Goal: Contribute content: Contribute content

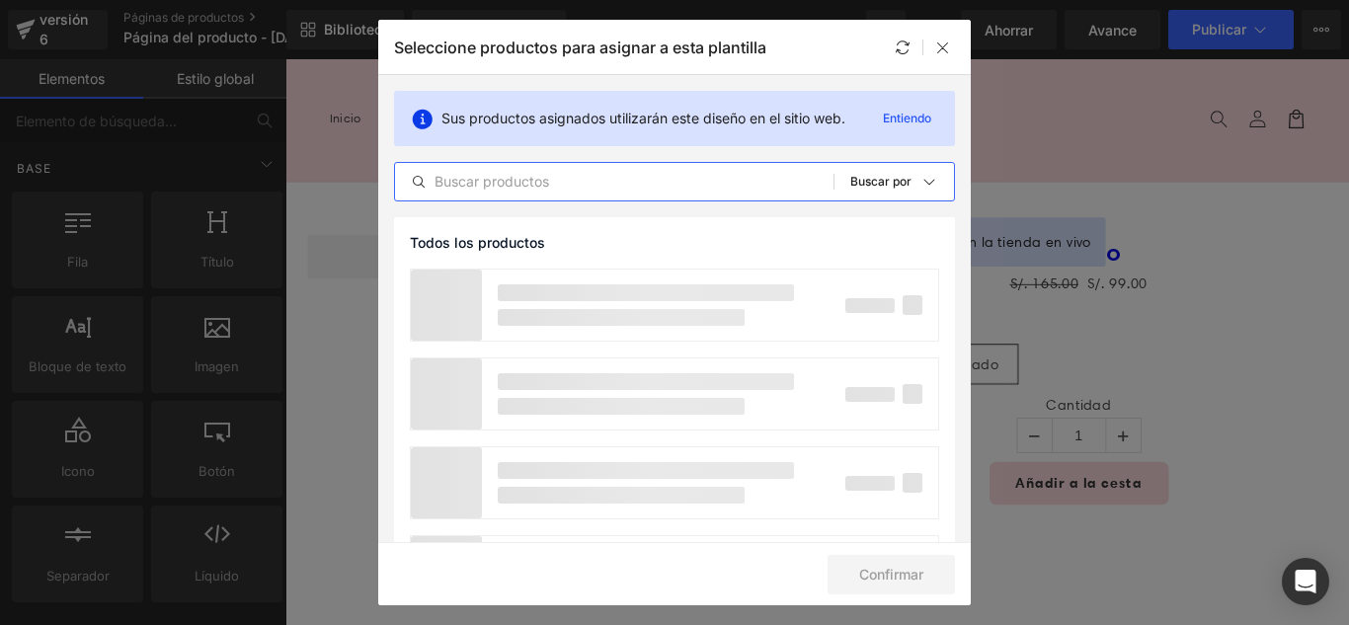
click at [578, 185] on input "text" at bounding box center [614, 182] width 439 height 24
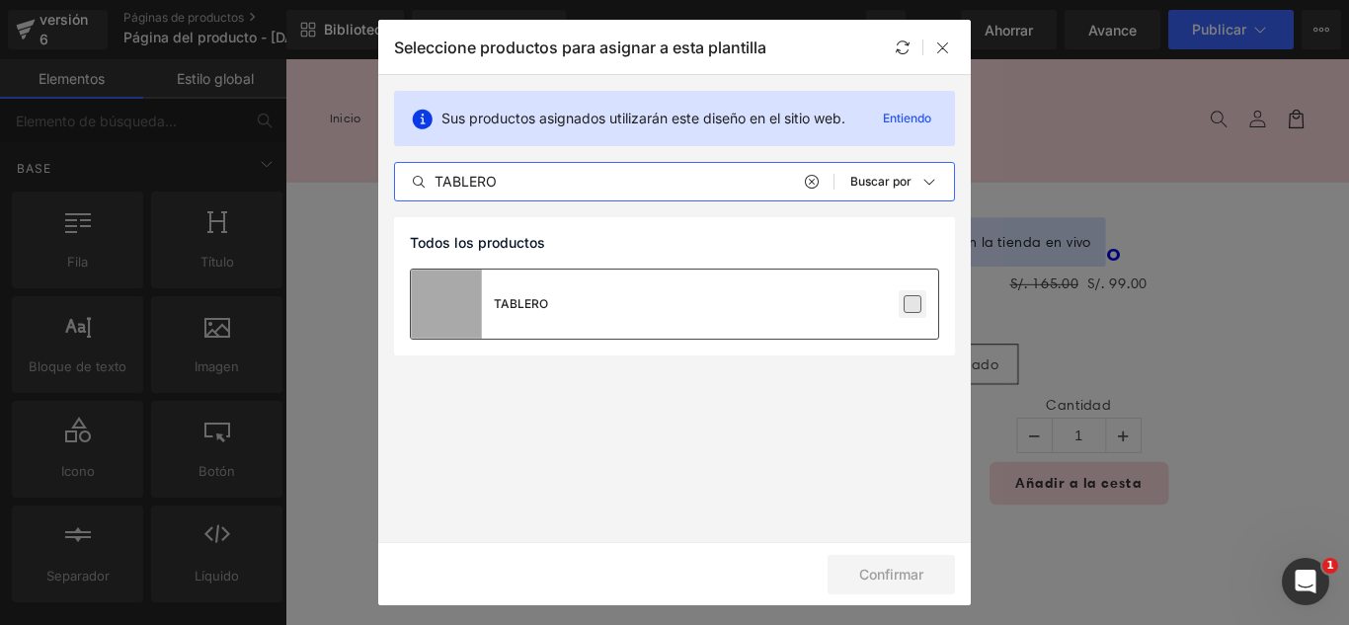
type input "TABLERO"
click at [913, 300] on label at bounding box center [913, 304] width 18 height 18
click at [913, 304] on input "checkbox" at bounding box center [913, 304] width 0 height 0
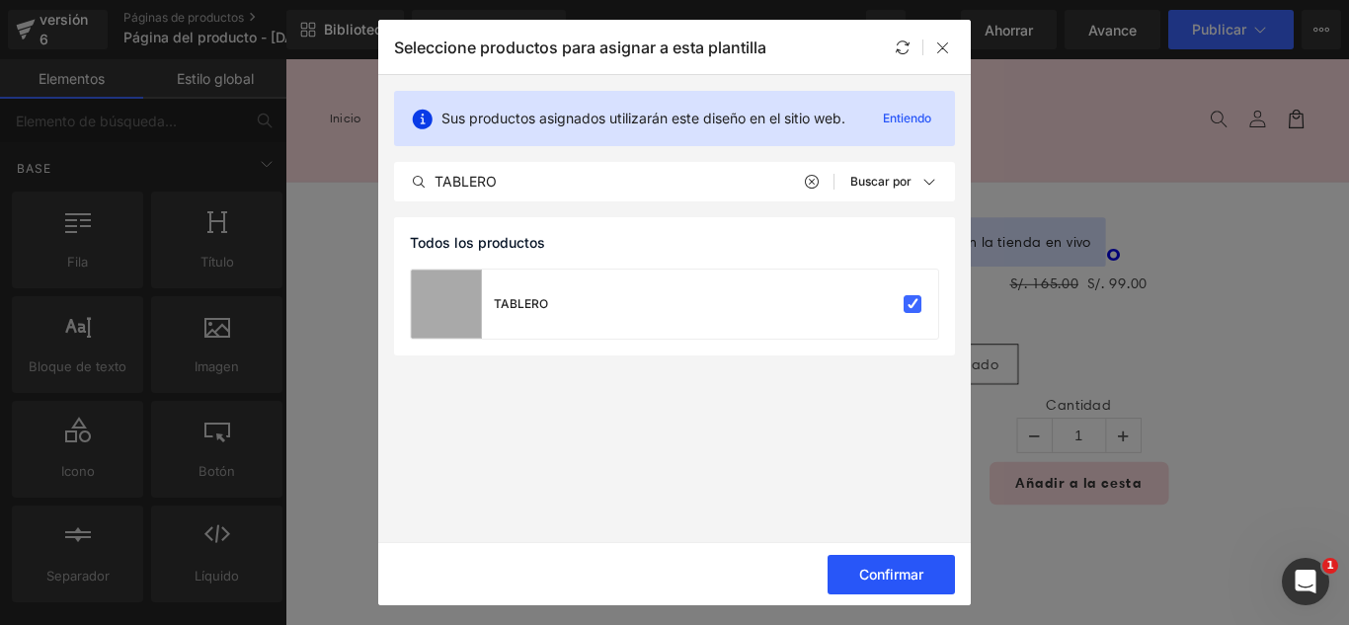
click at [914, 574] on font "Confirmar" at bounding box center [891, 574] width 64 height 17
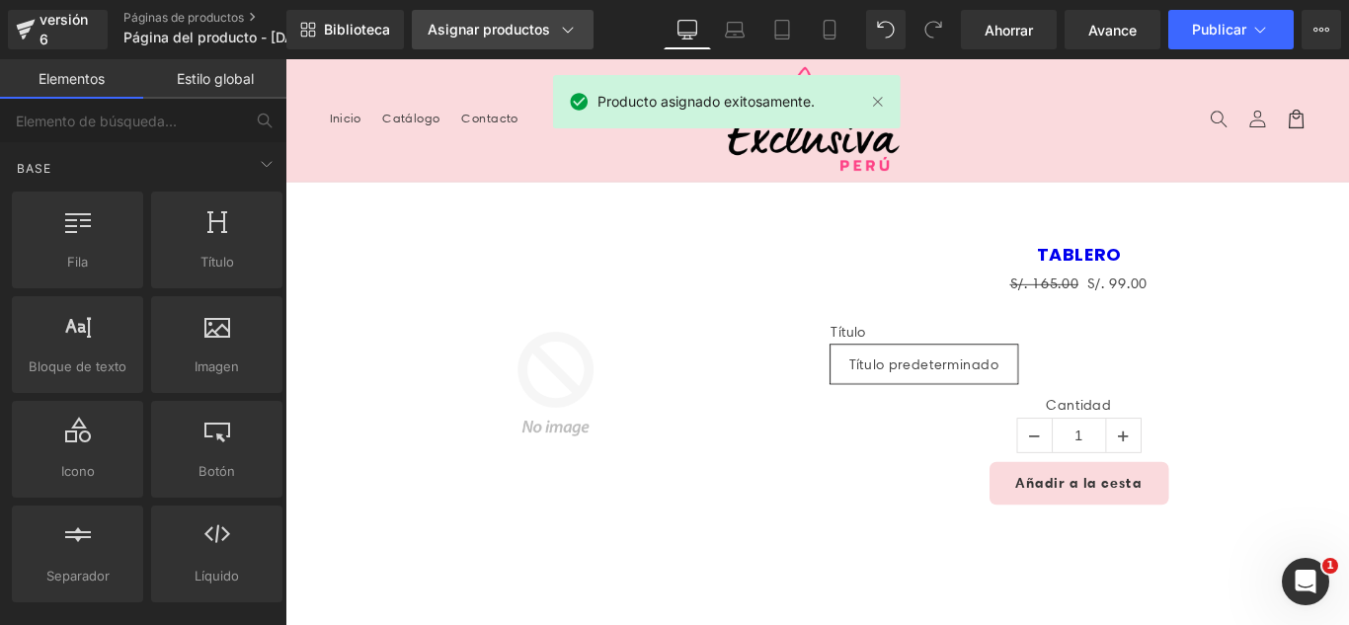
click at [478, 26] on font "Asignar productos" at bounding box center [489, 29] width 122 height 17
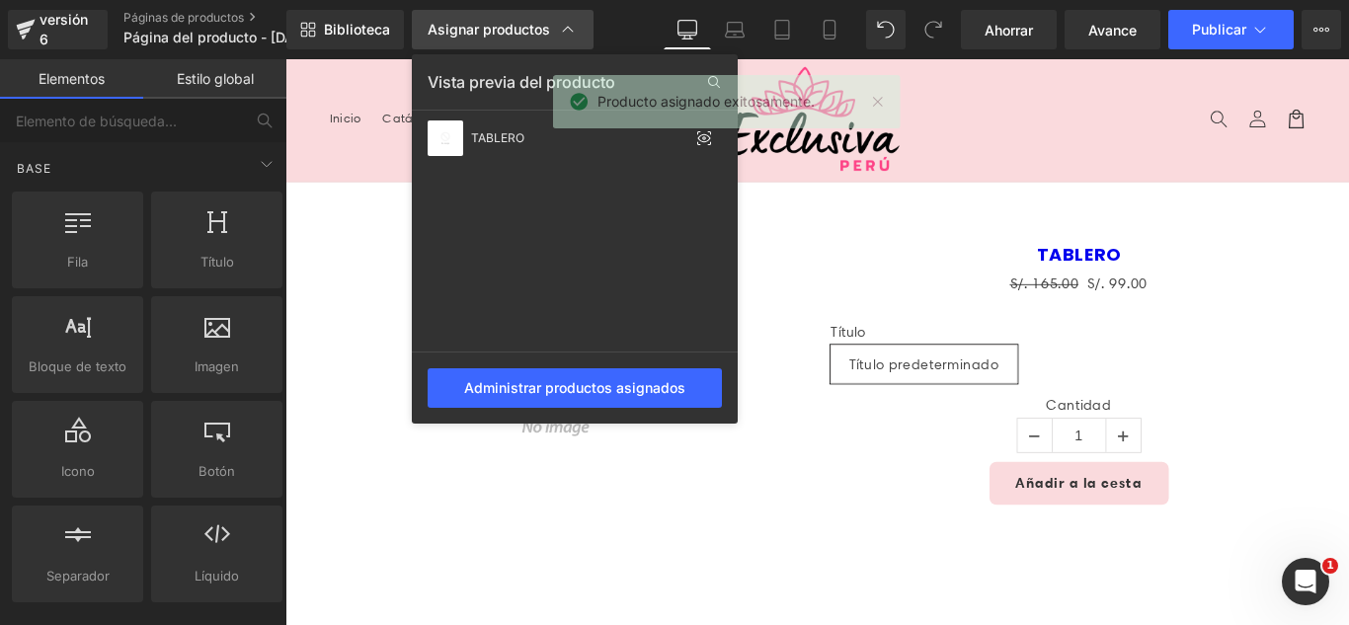
click at [487, 26] on font "Asignar productos" at bounding box center [489, 29] width 122 height 17
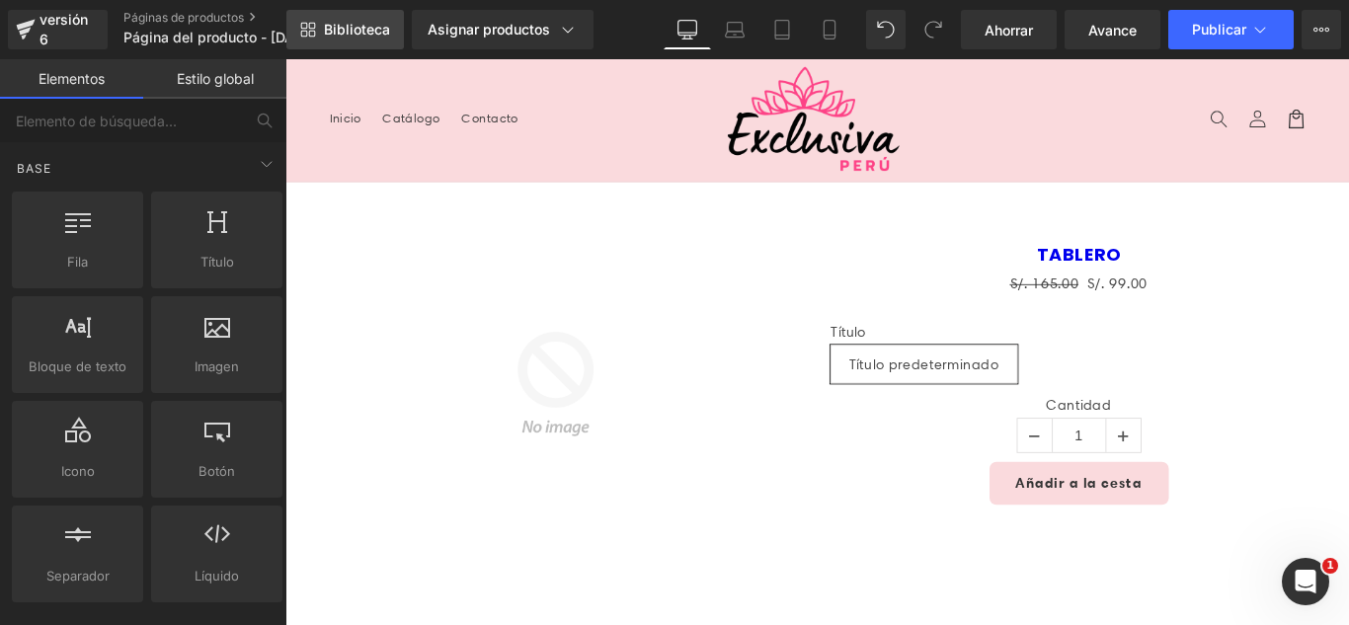
click at [373, 31] on font "Biblioteca" at bounding box center [357, 29] width 66 height 17
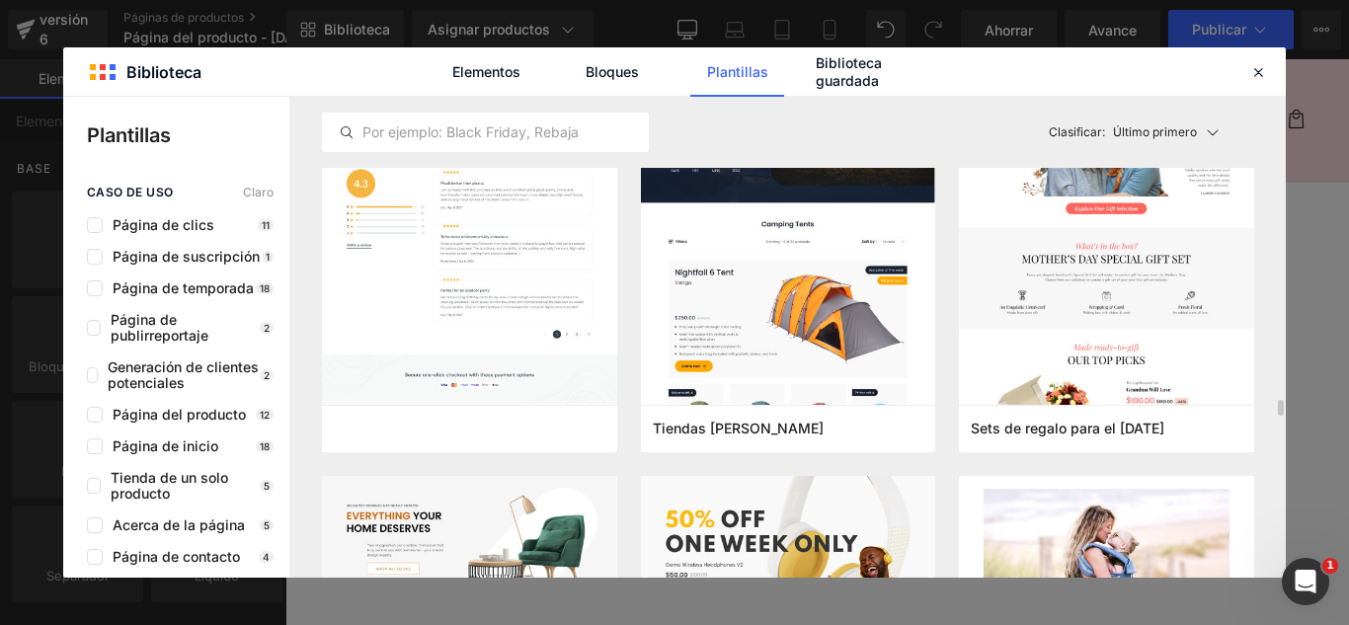
scroll to position [8889, 0]
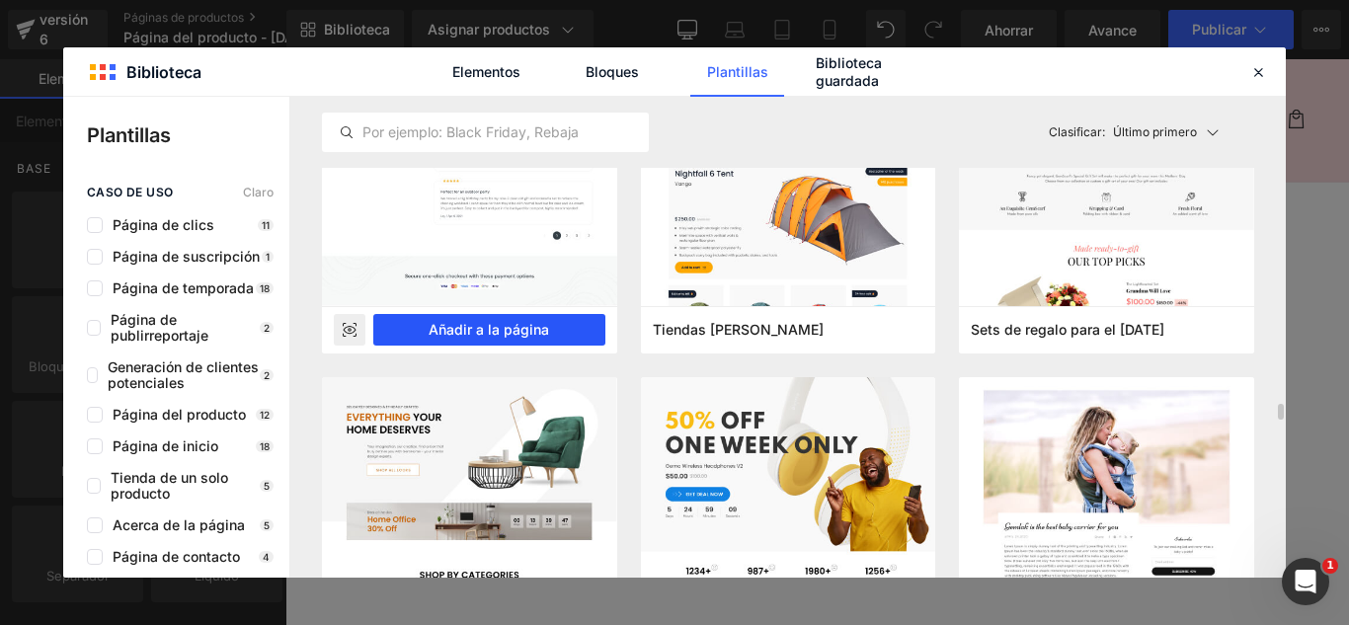
click at [540, 333] on font "Añadir a la página" at bounding box center [489, 329] width 120 height 17
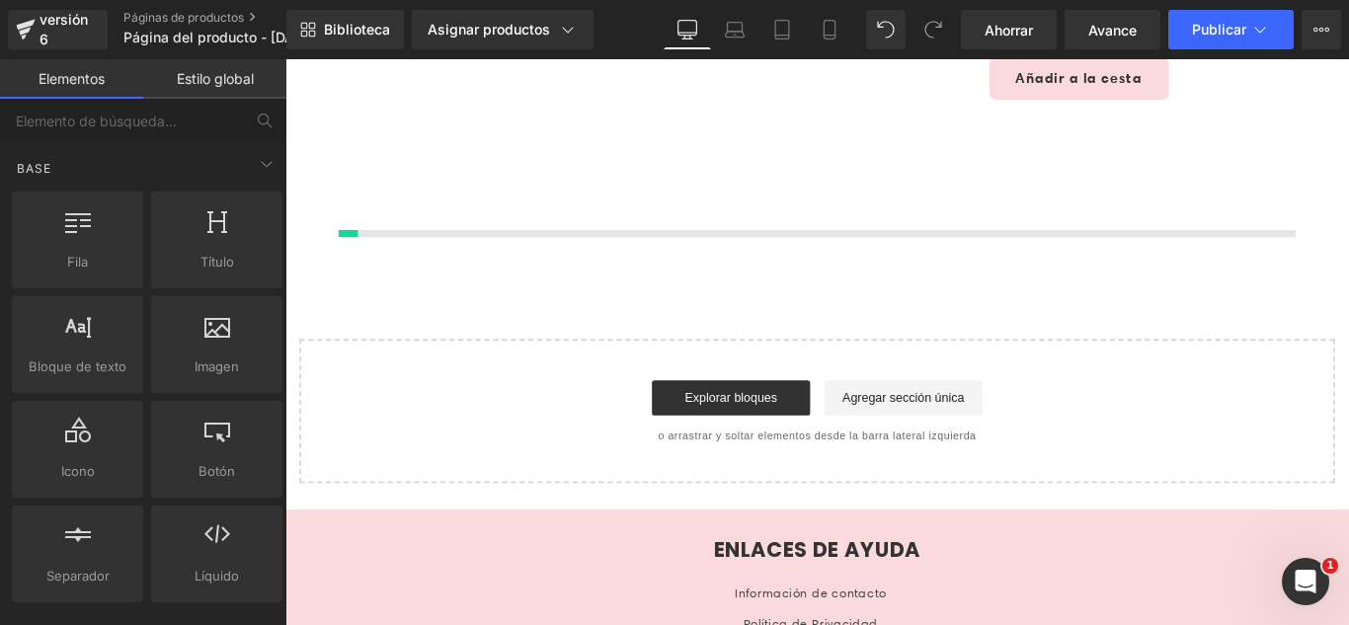
scroll to position [469, 0]
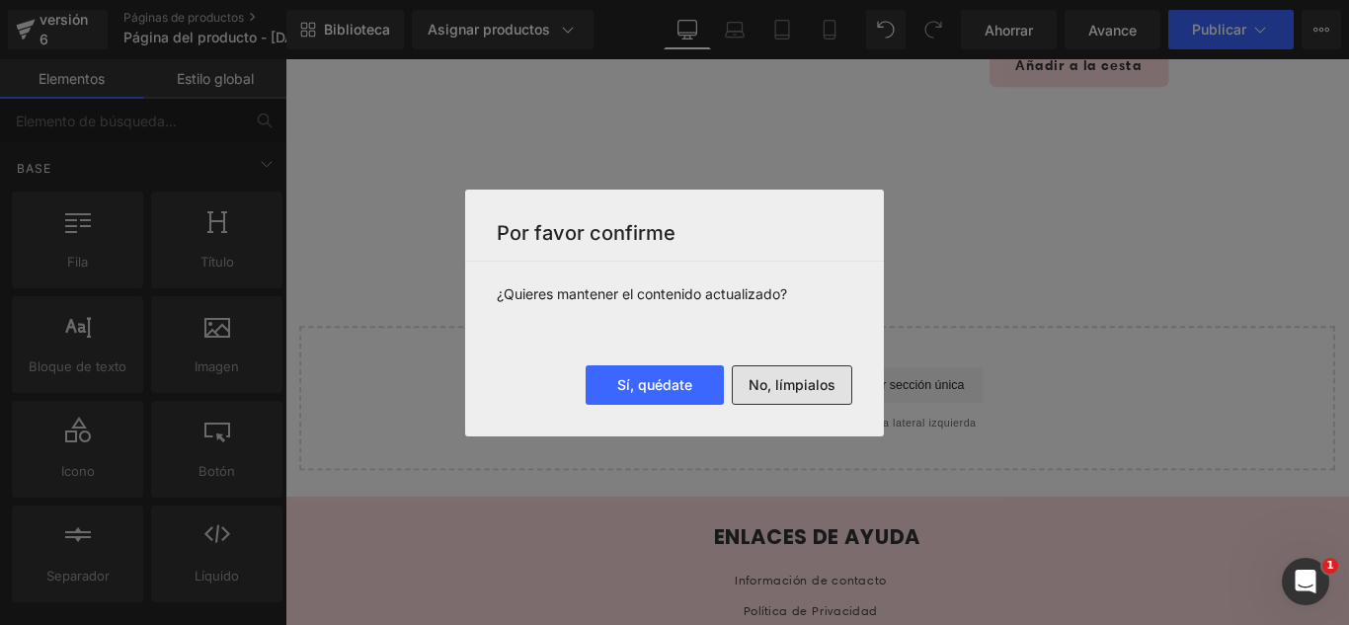
click at [809, 389] on font "No, límpialos" at bounding box center [792, 384] width 87 height 17
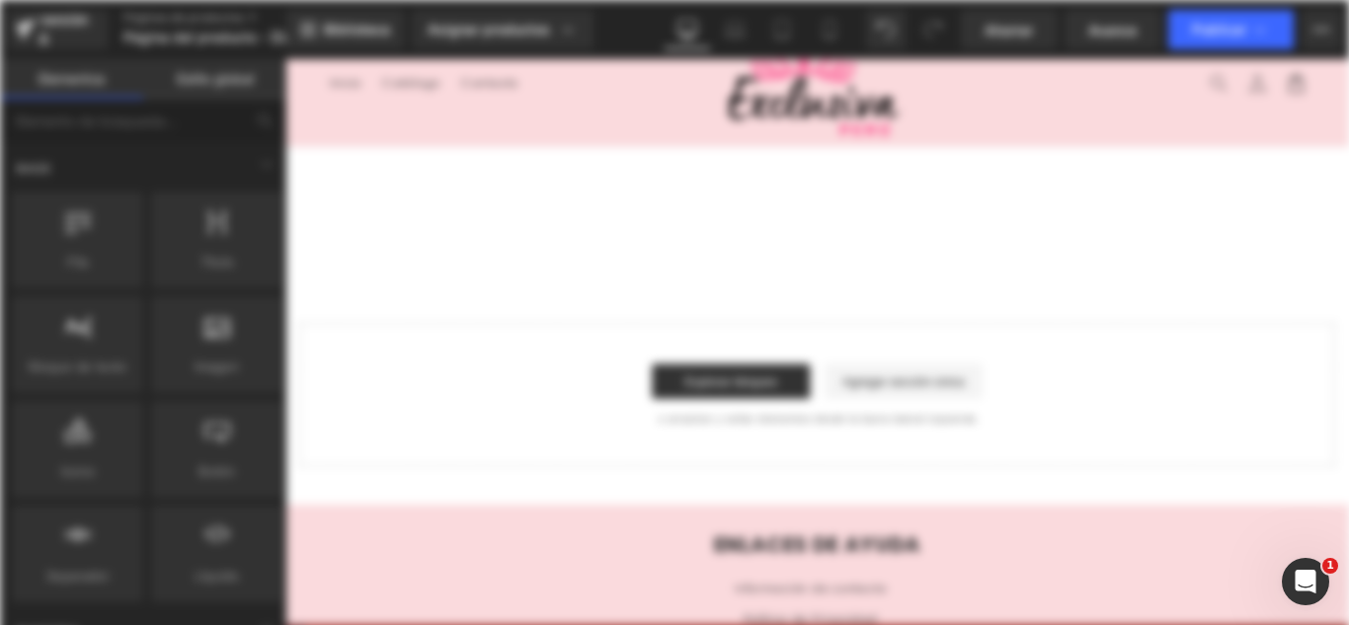
scroll to position [0, 0]
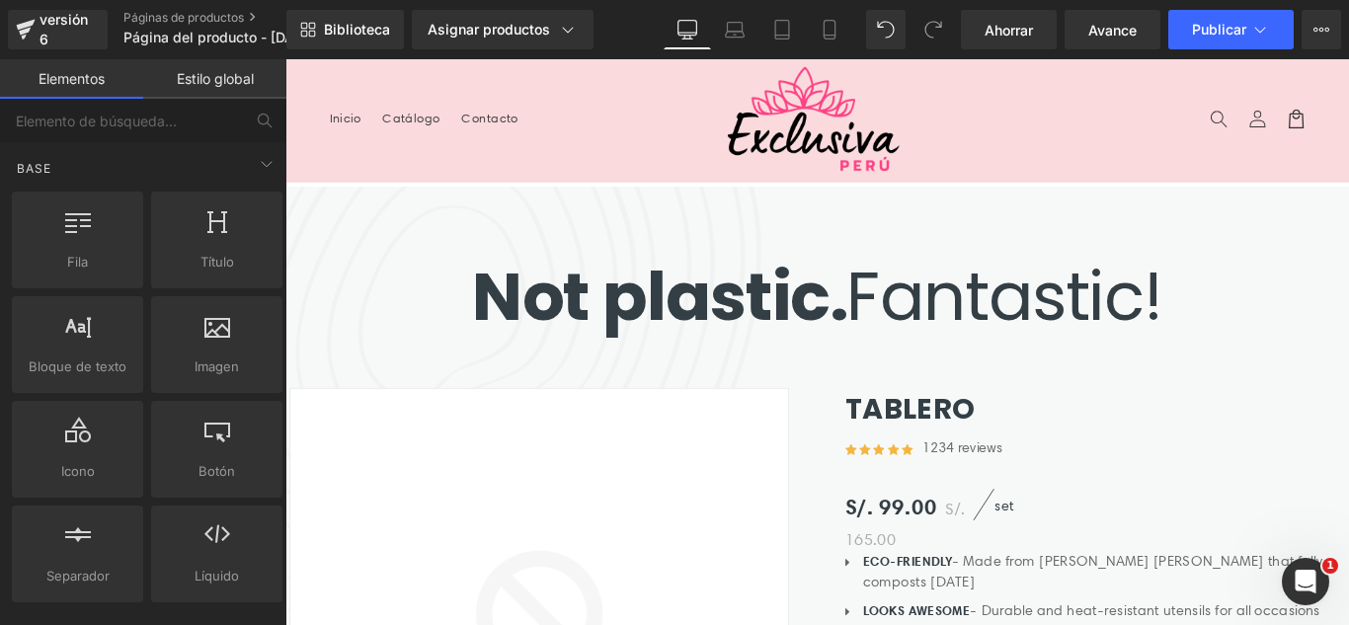
click at [611, 120] on nav "Inicio Catálogo Contacto" at bounding box center [542, 125] width 438 height 41
click at [378, 179] on header "Menú Inicio Catálogo Contacto Iniciar sesión Inicio Catálogo Contacto [GEOGRAPH…" at bounding box center [882, 127] width 1195 height 137
click at [1149, 177] on header "Menú Inicio Catálogo Contacto Iniciar sesión Inicio Catálogo Contacto [GEOGRAPH…" at bounding box center [882, 127] width 1195 height 137
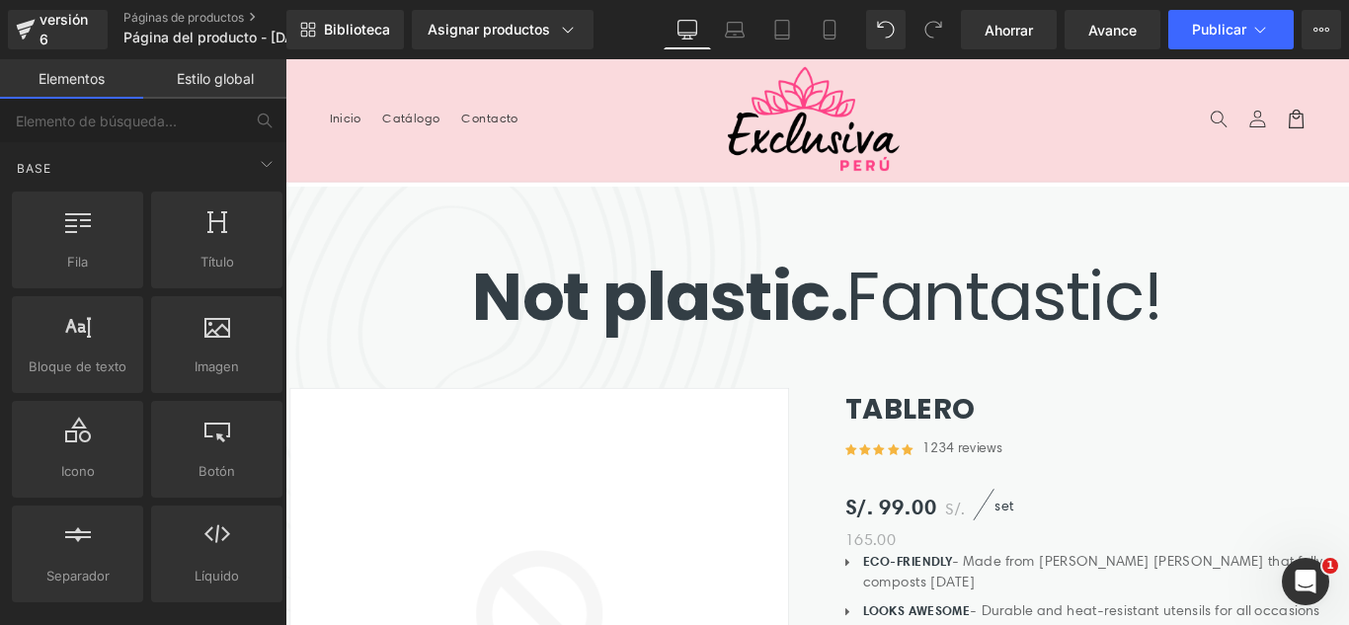
click at [796, 272] on div "Not plastic. Fantastic! Heading Row" at bounding box center [882, 316] width 1185 height 129
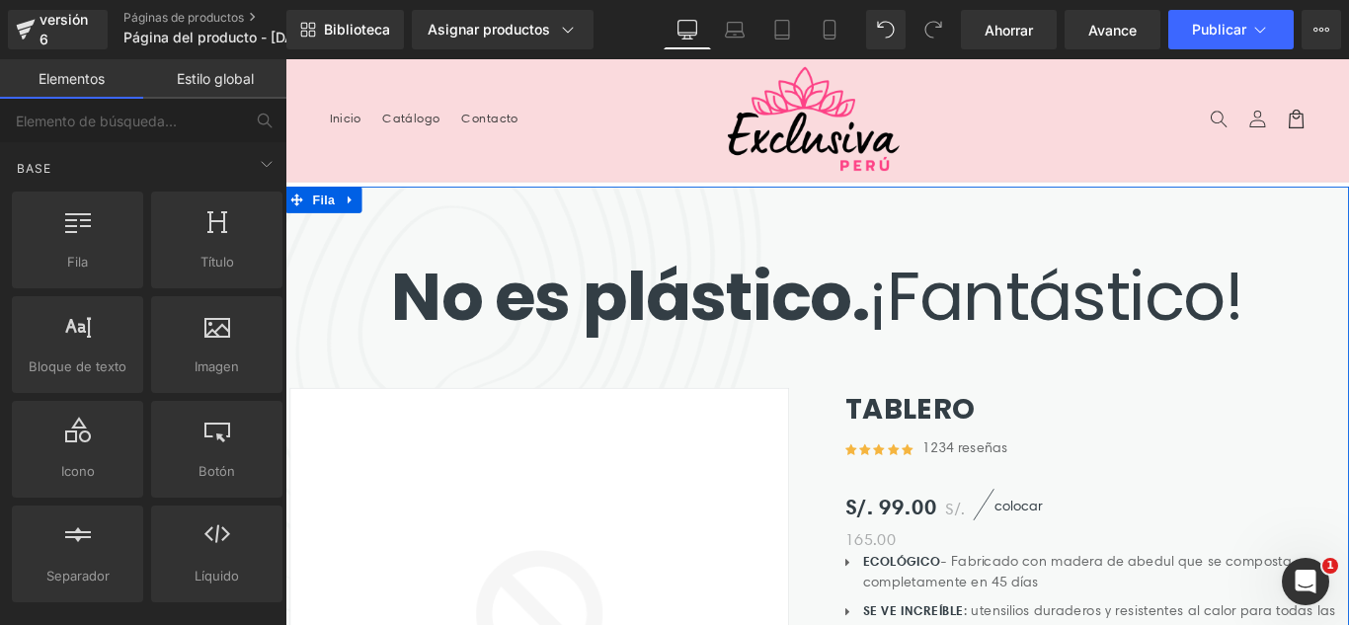
click at [359, 219] on link at bounding box center [359, 217] width 26 height 30
click at [403, 219] on icon at bounding box center [410, 217] width 14 height 14
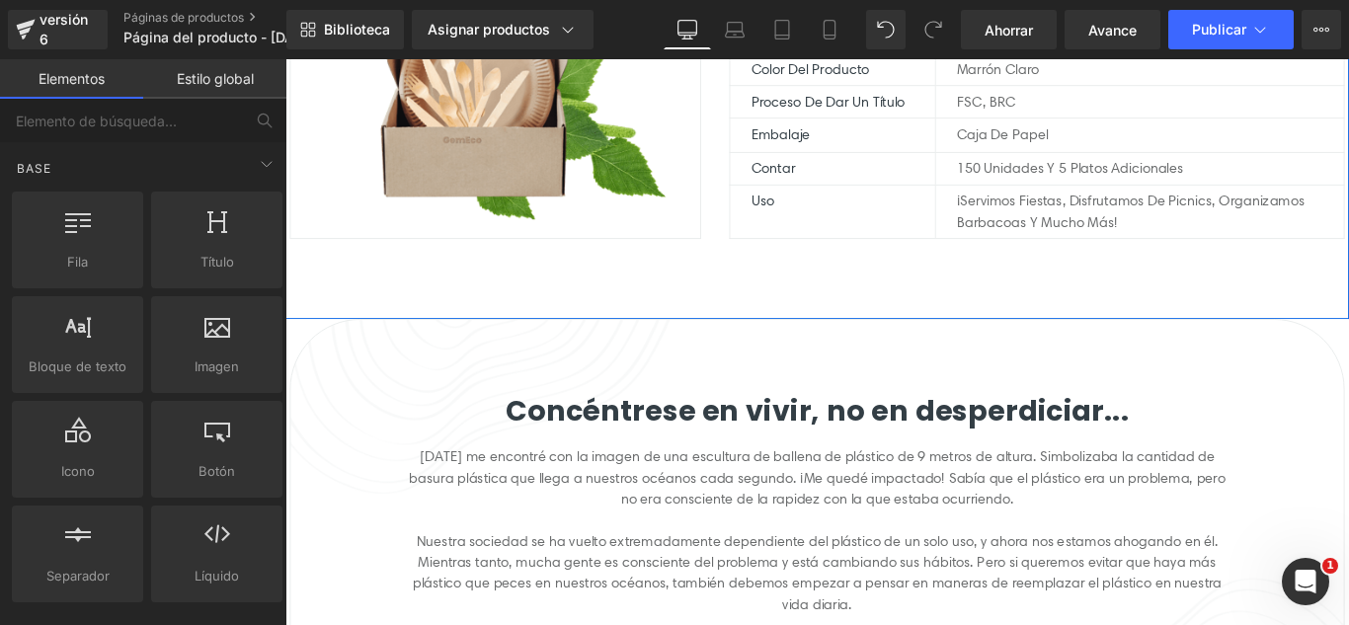
scroll to position [494, 0]
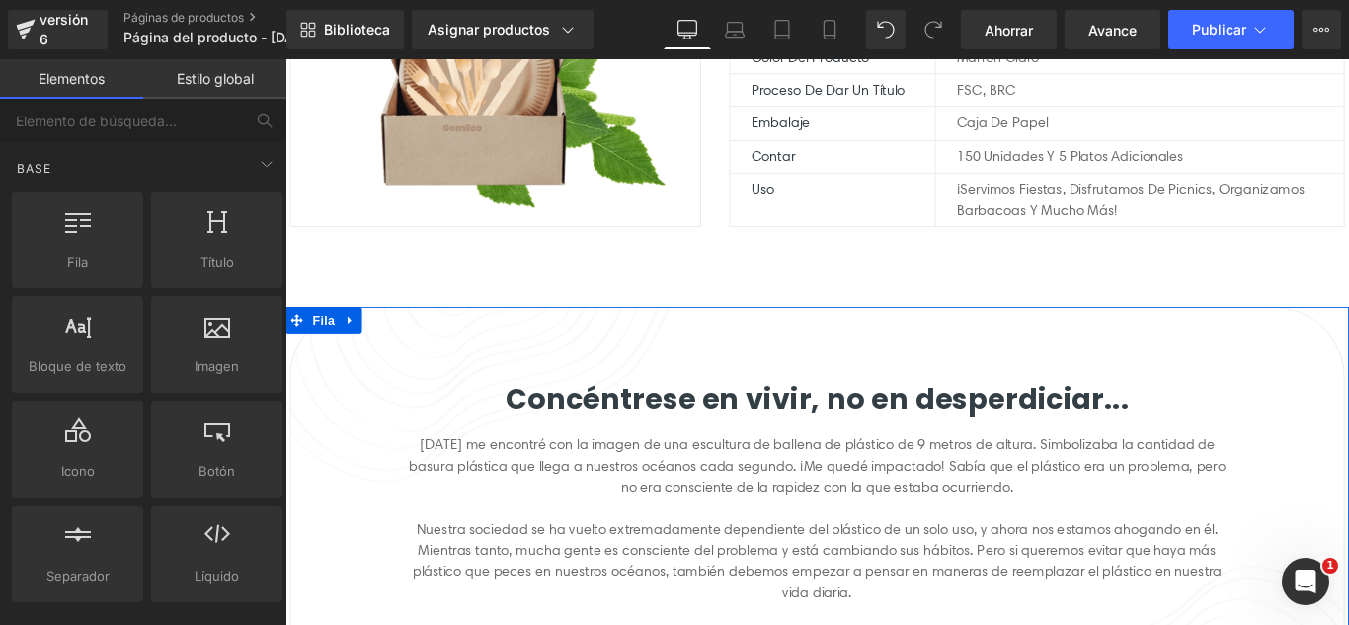
click at [356, 352] on icon at bounding box center [358, 353] width 4 height 9
click at [403, 349] on icon at bounding box center [410, 353] width 14 height 15
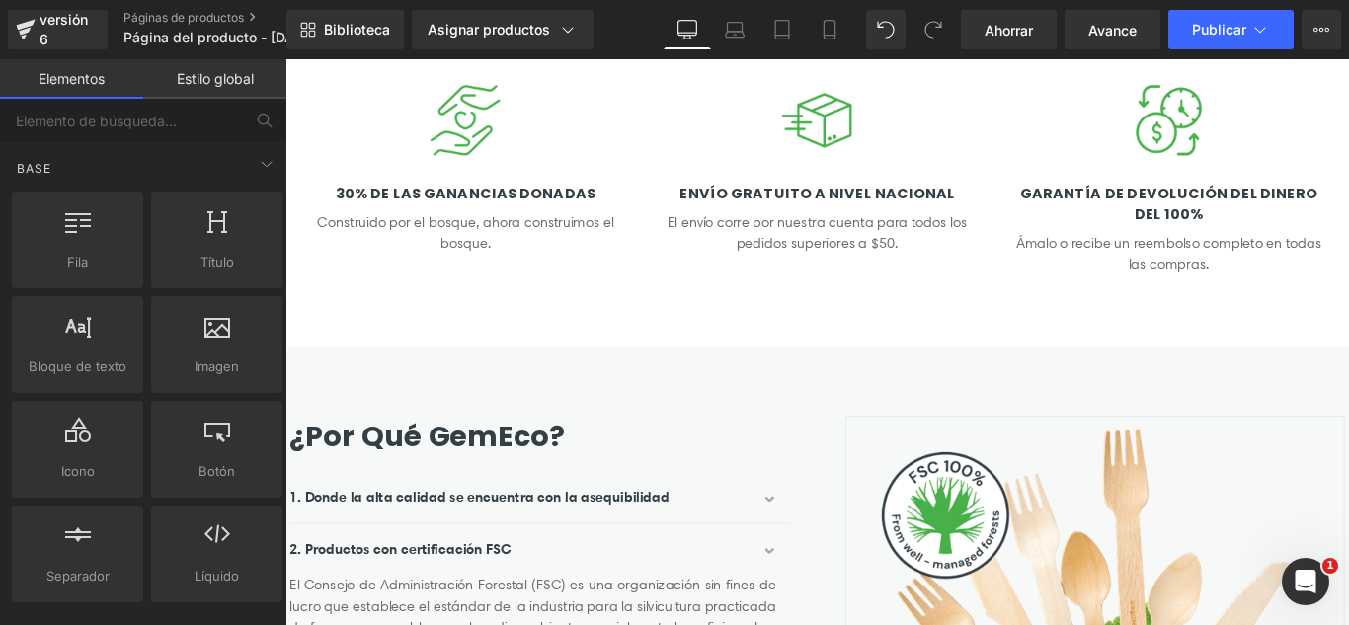
scroll to position [889, 0]
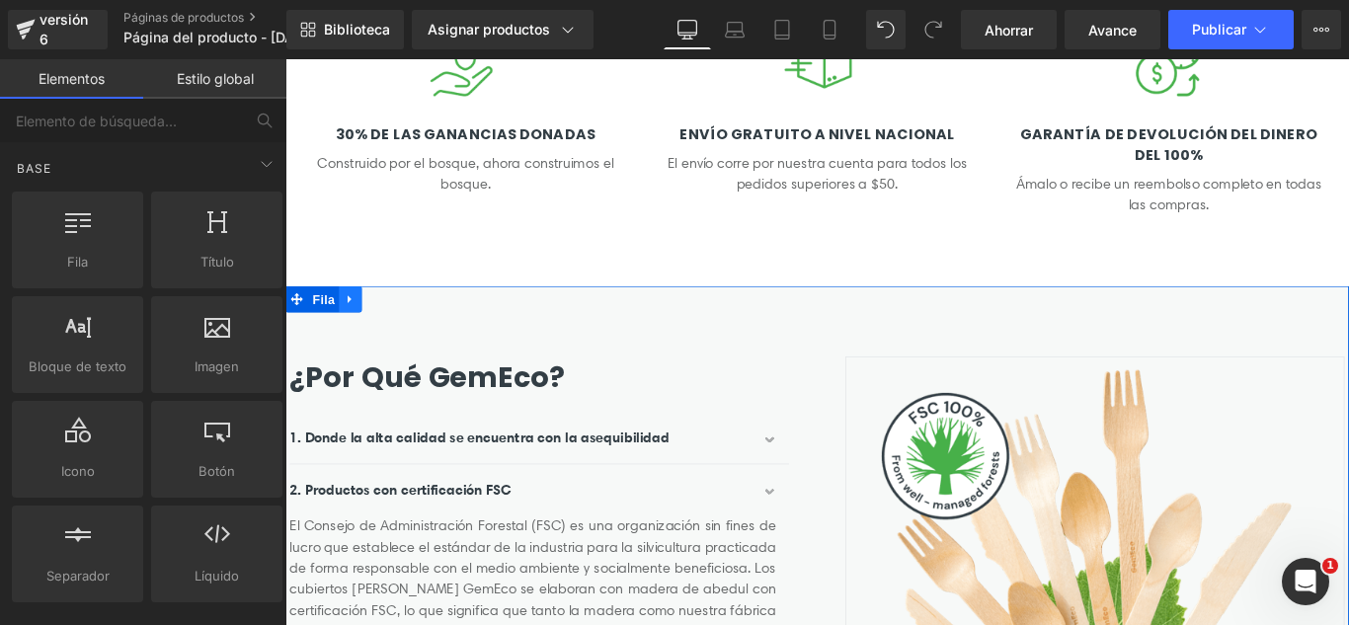
click at [352, 335] on icon at bounding box center [359, 329] width 14 height 15
click at [403, 332] on icon at bounding box center [410, 329] width 14 height 14
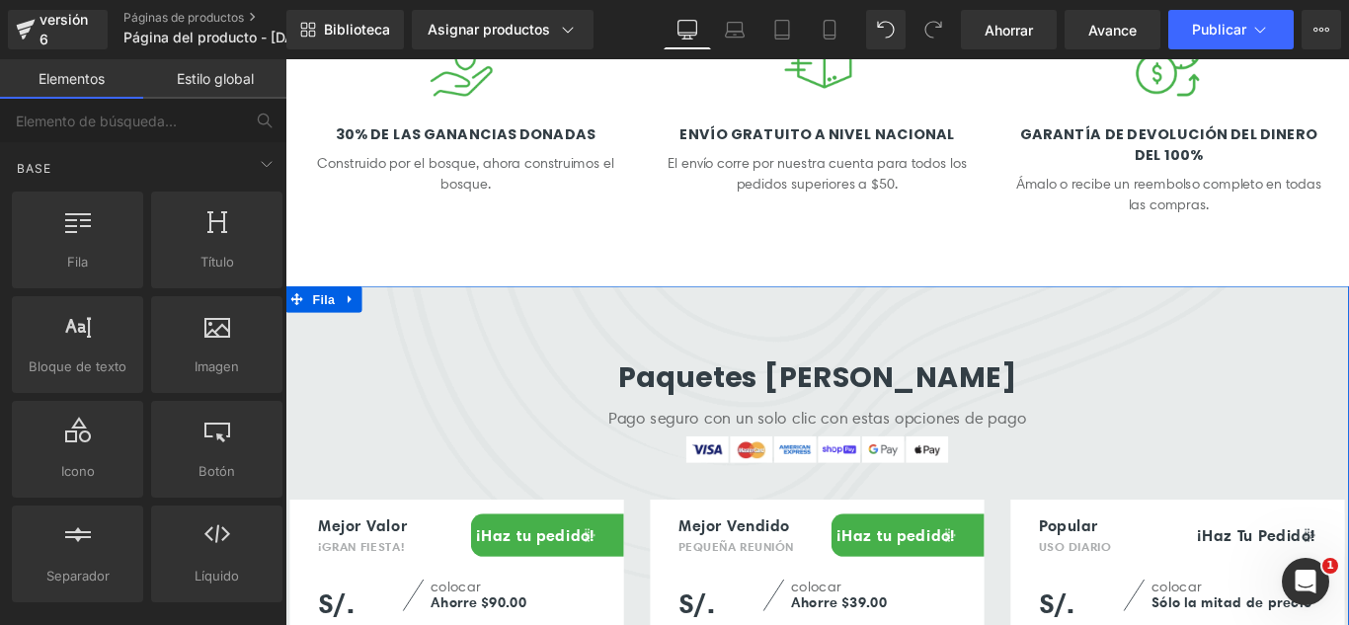
click at [356, 333] on icon at bounding box center [358, 329] width 4 height 9
click at [403, 327] on icon at bounding box center [410, 329] width 14 height 14
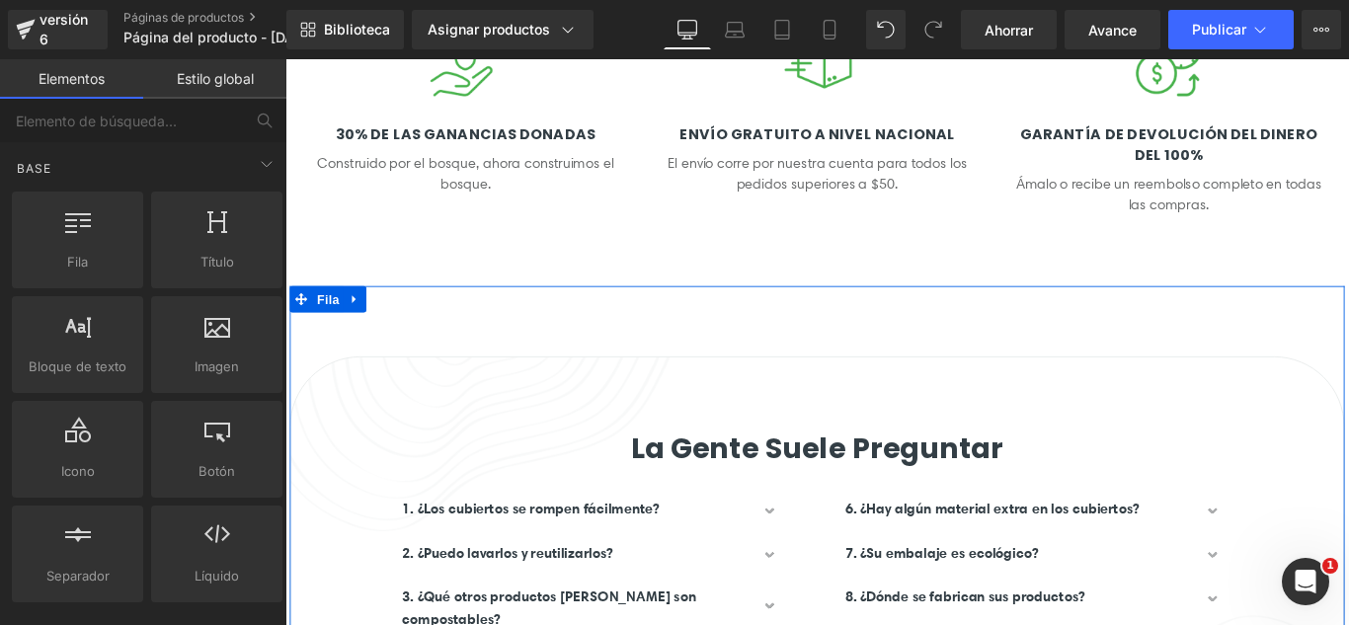
click at [351, 333] on link at bounding box center [364, 329] width 26 height 30
click at [408, 332] on icon at bounding box center [415, 329] width 14 height 14
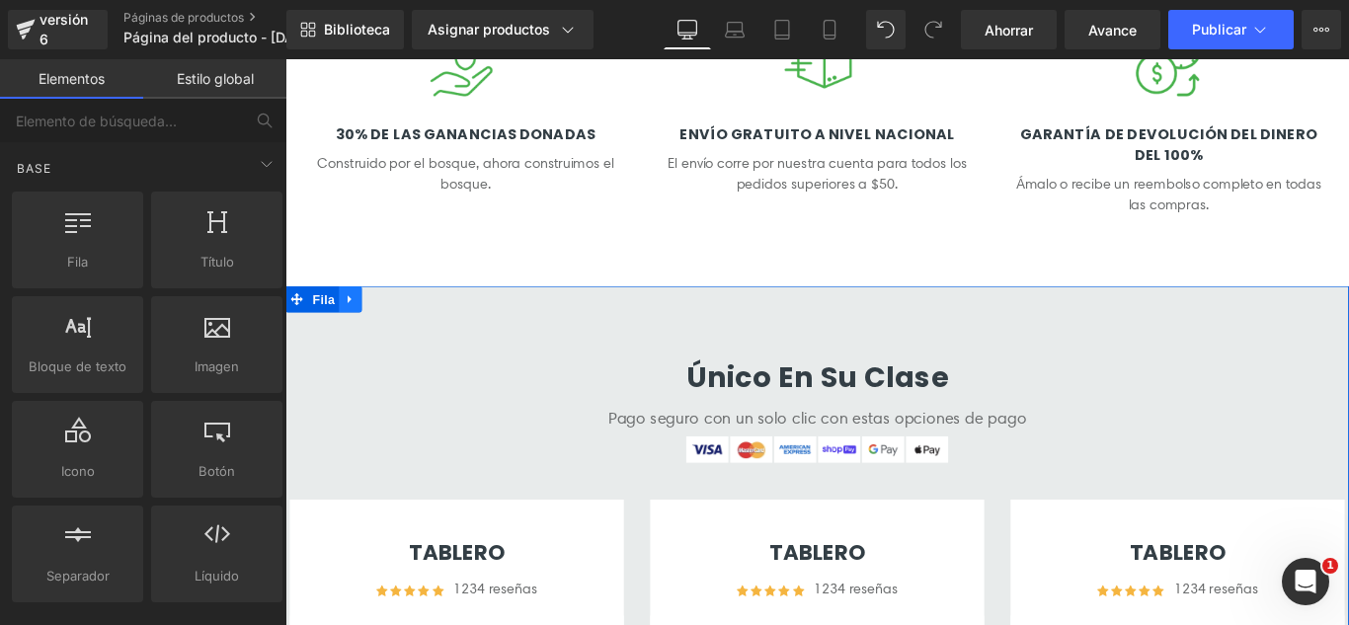
click at [356, 332] on icon at bounding box center [358, 329] width 4 height 9
click at [403, 331] on icon at bounding box center [410, 329] width 14 height 15
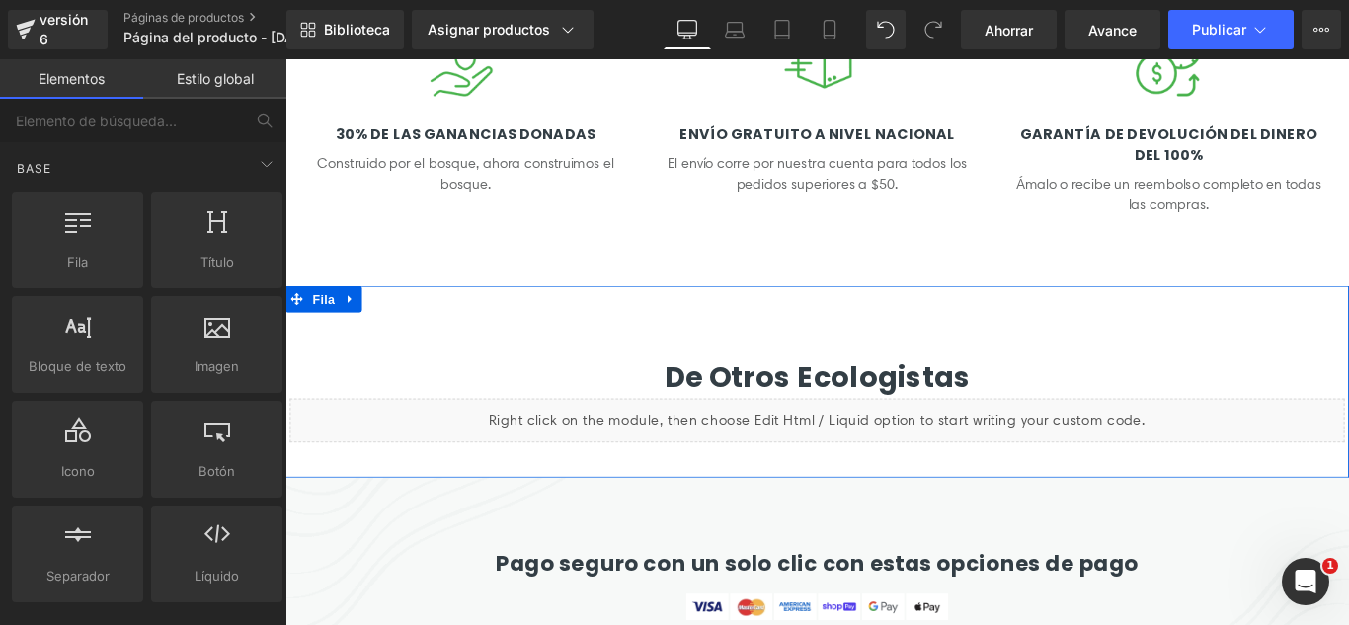
click at [360, 332] on link at bounding box center [359, 329] width 26 height 30
click at [403, 329] on icon at bounding box center [410, 329] width 14 height 14
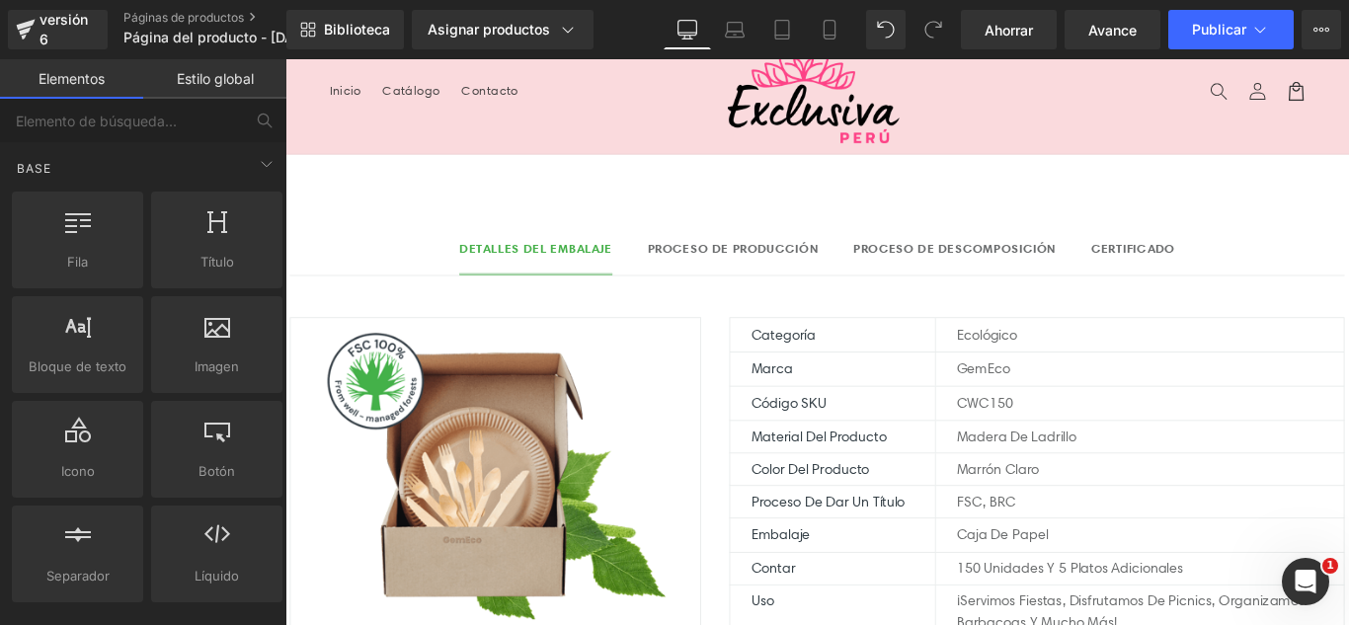
scroll to position [0, 0]
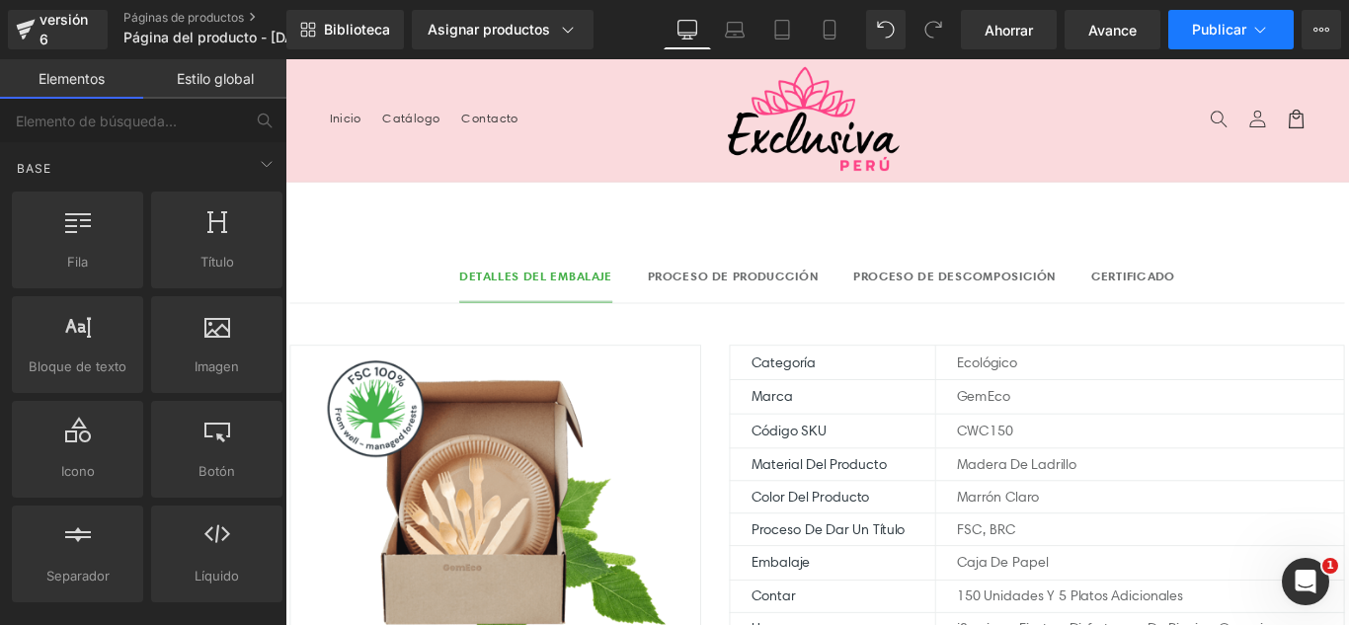
click at [1237, 44] on button "Publicar" at bounding box center [1230, 30] width 125 height 40
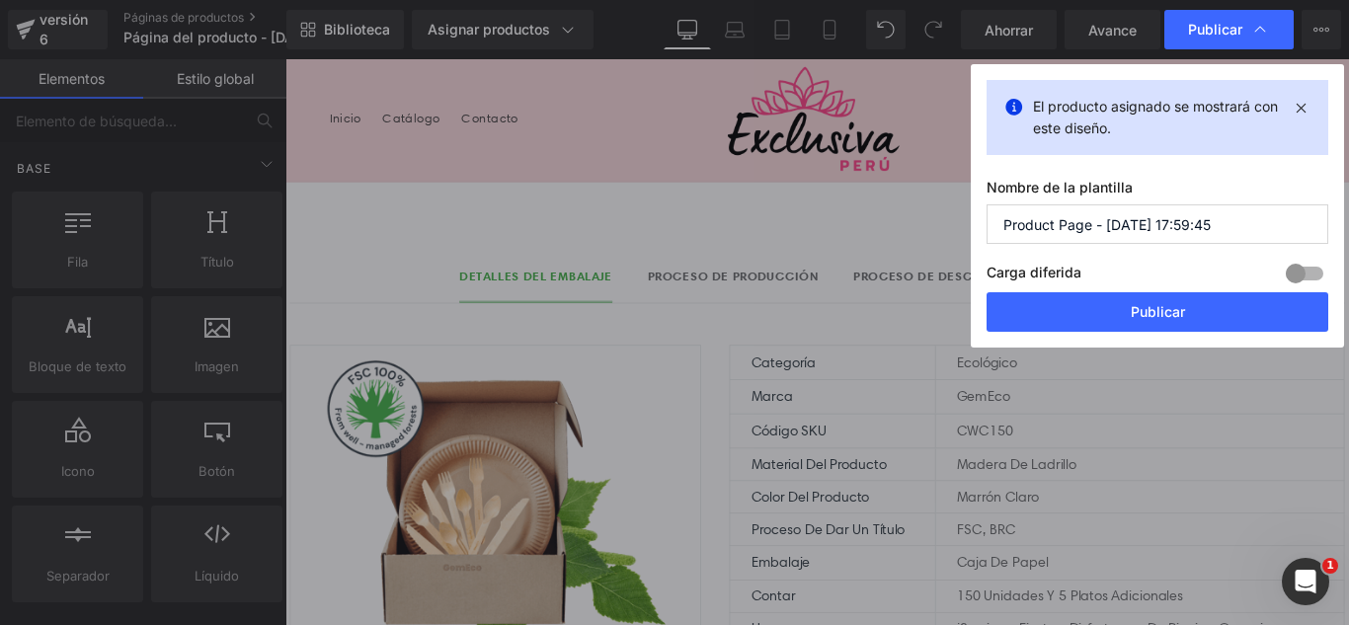
click at [1220, 239] on input "Product Page - [DATE] 17:59:45" at bounding box center [1158, 224] width 342 height 40
click at [1222, 235] on input "Product Page - [DATE] 17:59:45" at bounding box center [1158, 224] width 342 height 40
click at [1222, 233] on input "Product Page - [DATE] 17:59:45" at bounding box center [1158, 224] width 342 height 40
click at [1221, 231] on input "Product Page - [DATE] 17:59:45" at bounding box center [1158, 224] width 342 height 40
click at [1220, 230] on input "Product Page - [DATE] 17:59:45" at bounding box center [1158, 224] width 342 height 40
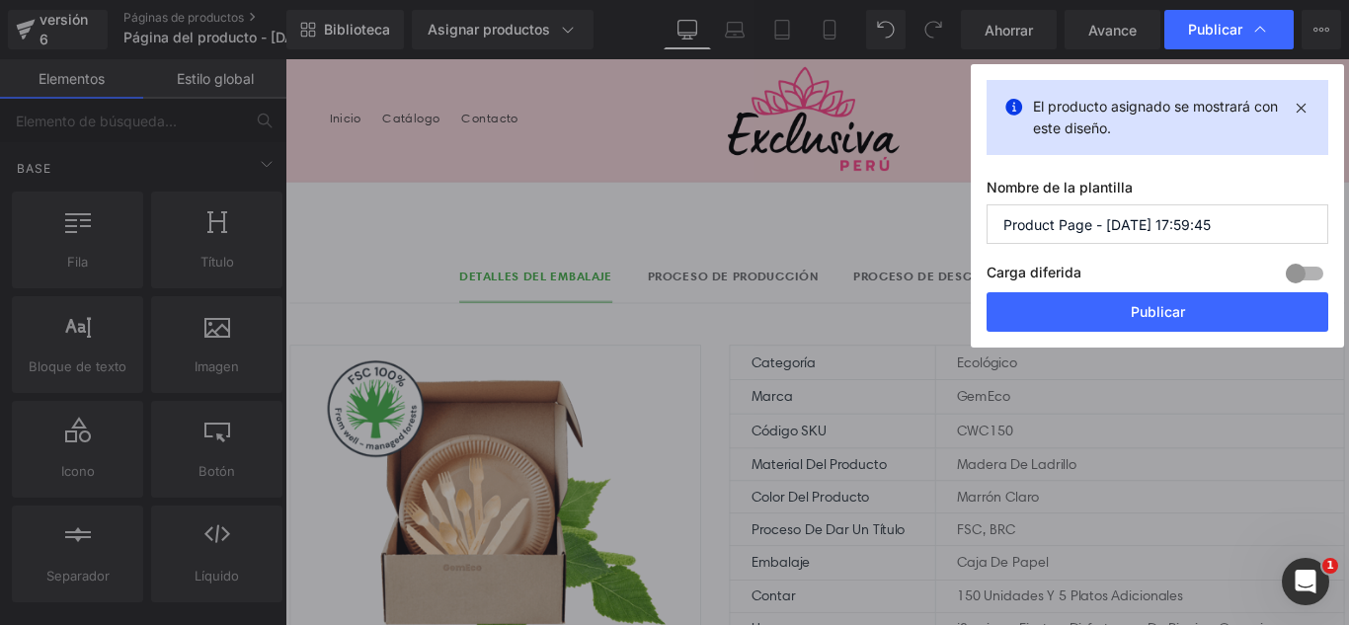
click at [1220, 230] on input "Product Page - [DATE] 17:59:45" at bounding box center [1158, 224] width 342 height 40
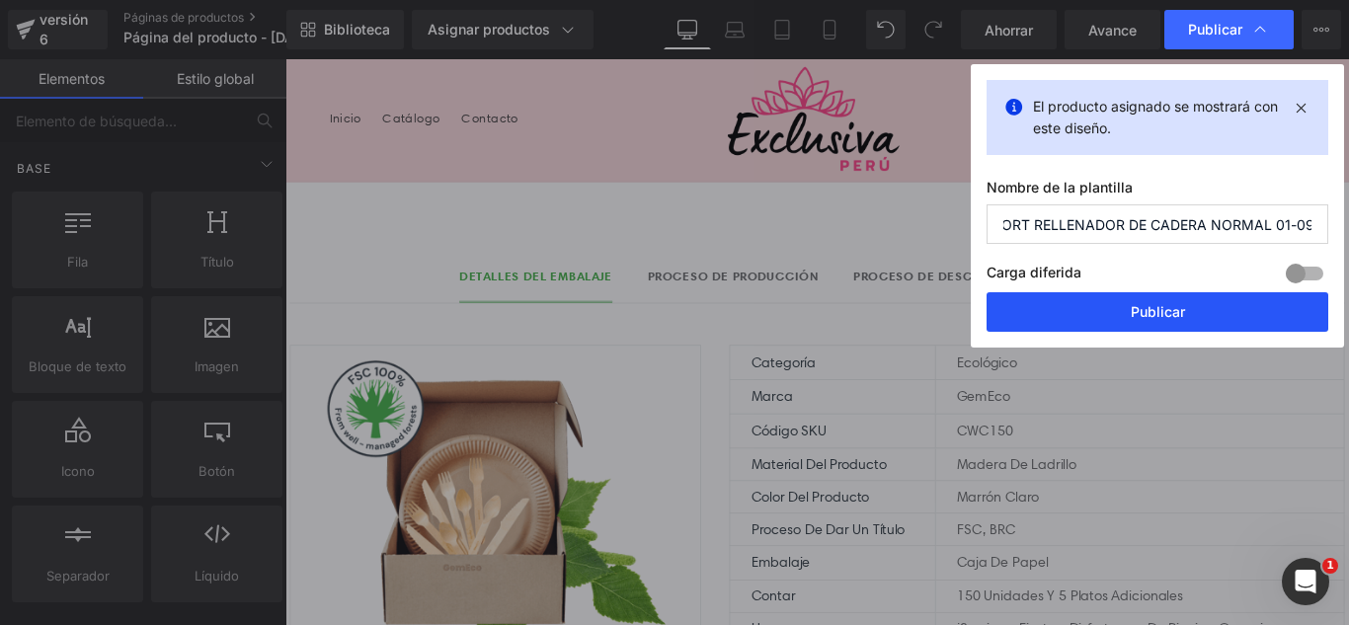
type input "SHORT RELLENADOR DE CADERA NORMAL 01-09"
click at [1236, 315] on button "Publicar" at bounding box center [1158, 312] width 342 height 40
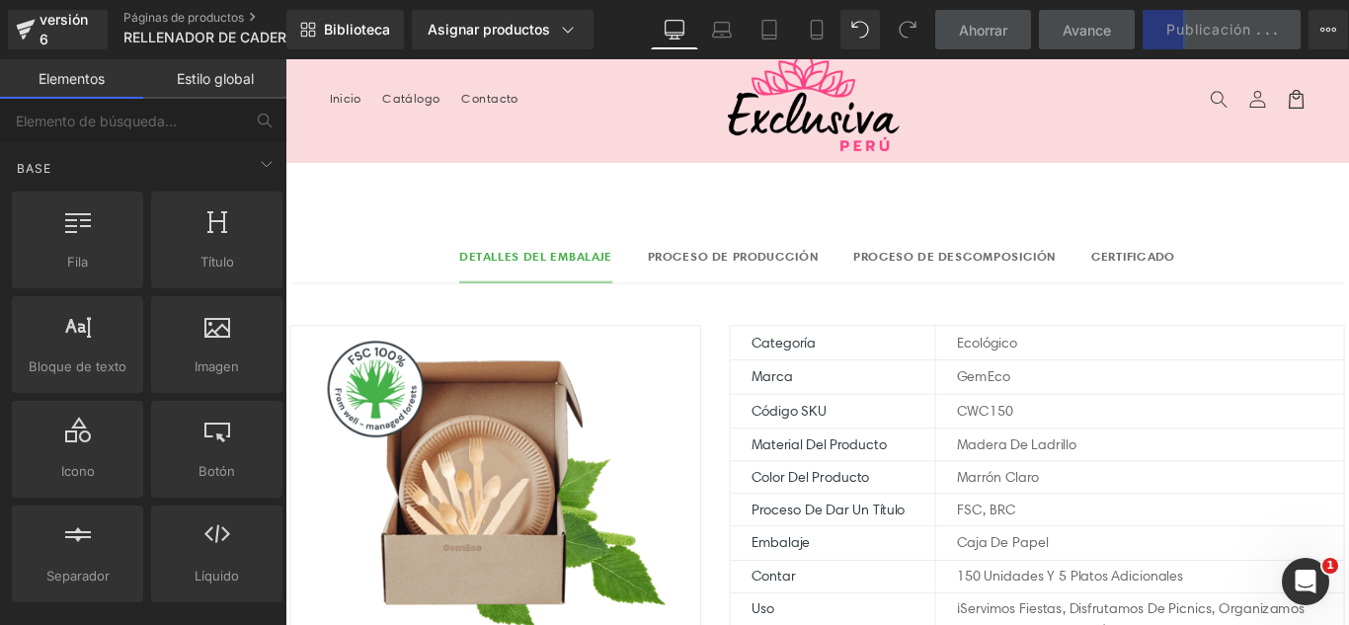
scroll to position [0, 0]
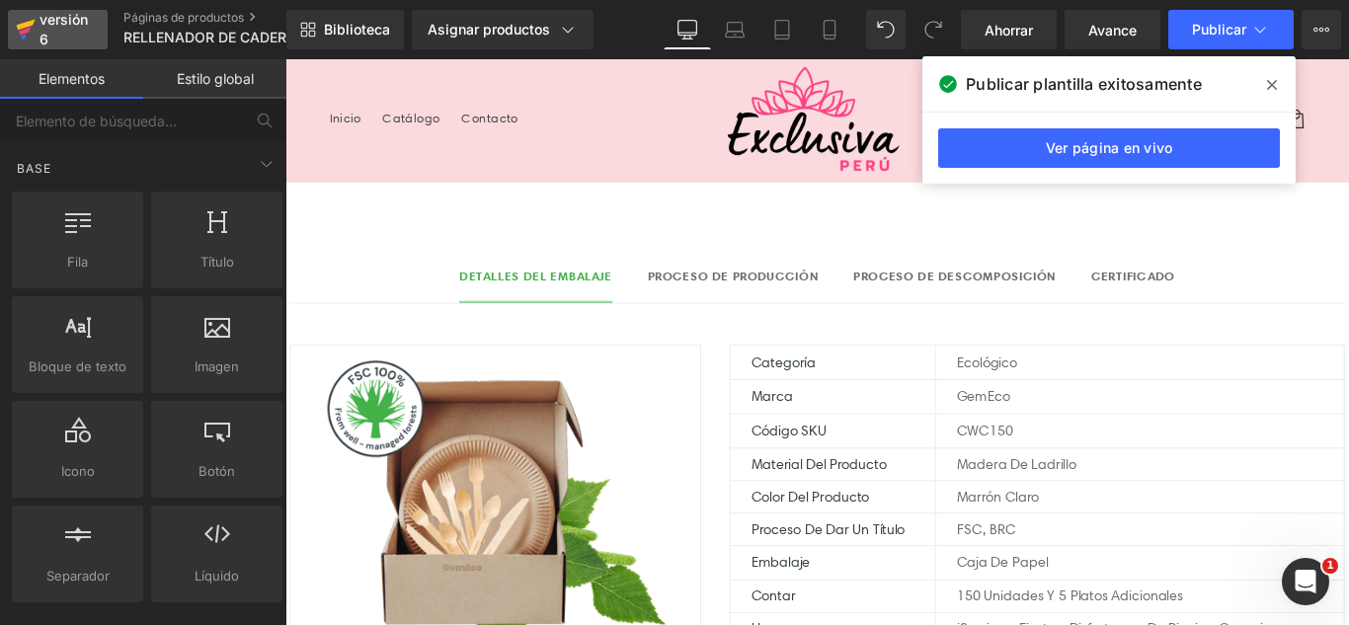
click at [53, 25] on font "versión 6" at bounding box center [64, 29] width 48 height 37
